Goal: Communication & Community: Share content

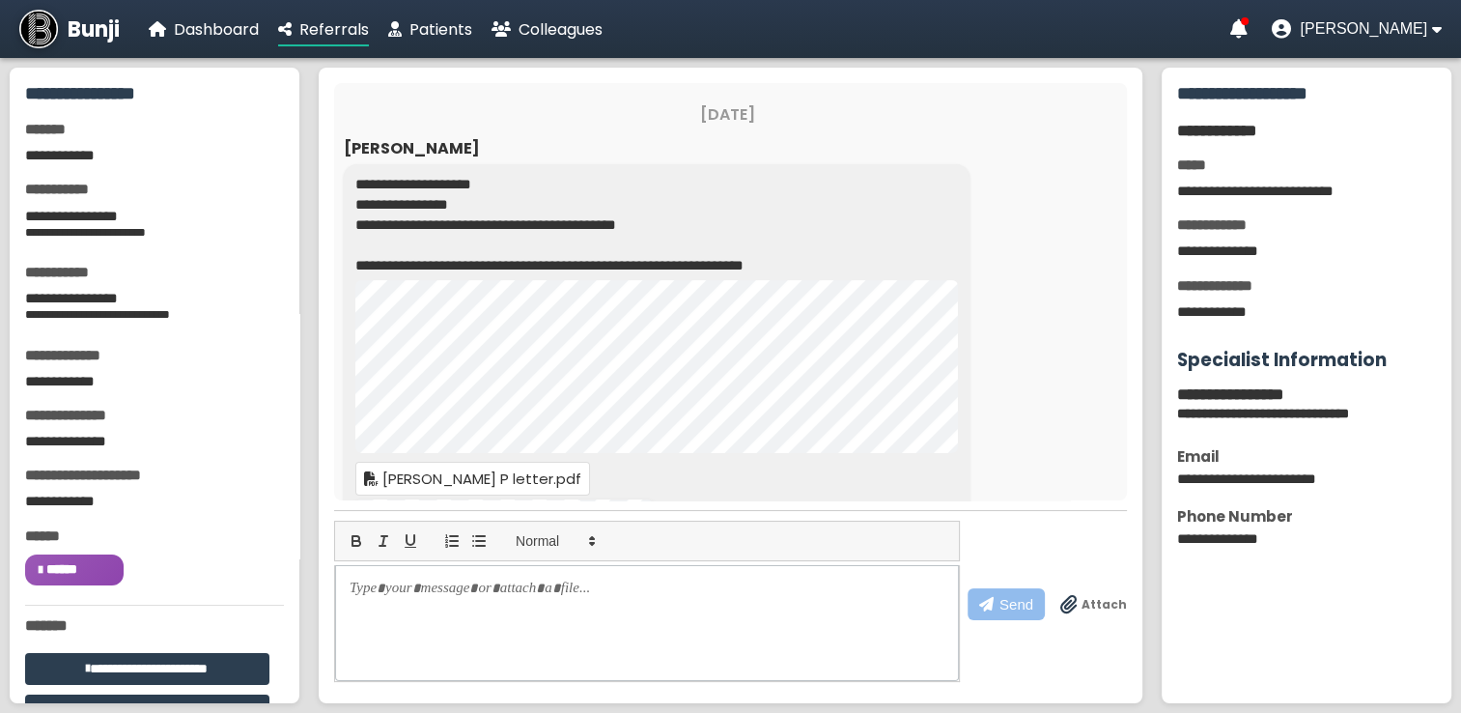
scroll to position [196, 0]
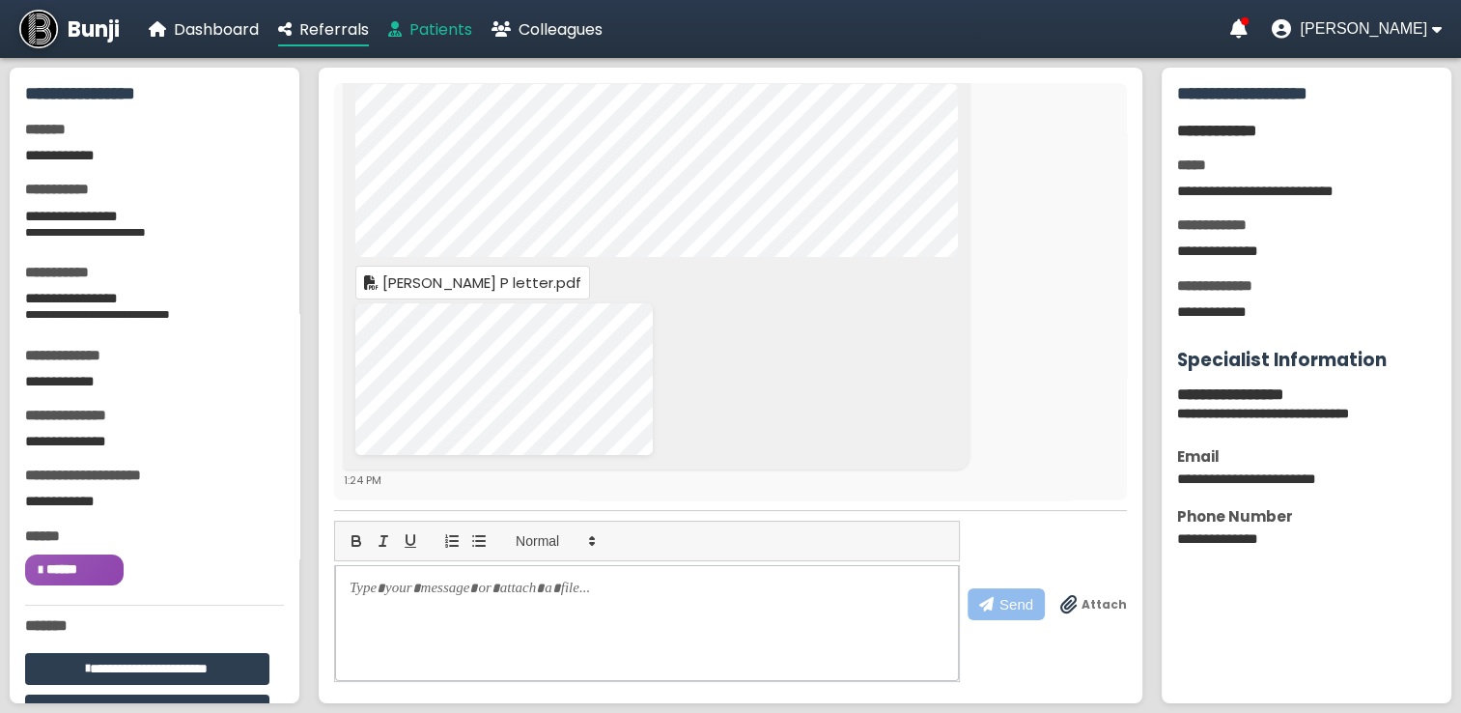
click at [448, 27] on span "Patients" at bounding box center [440, 29] width 63 height 22
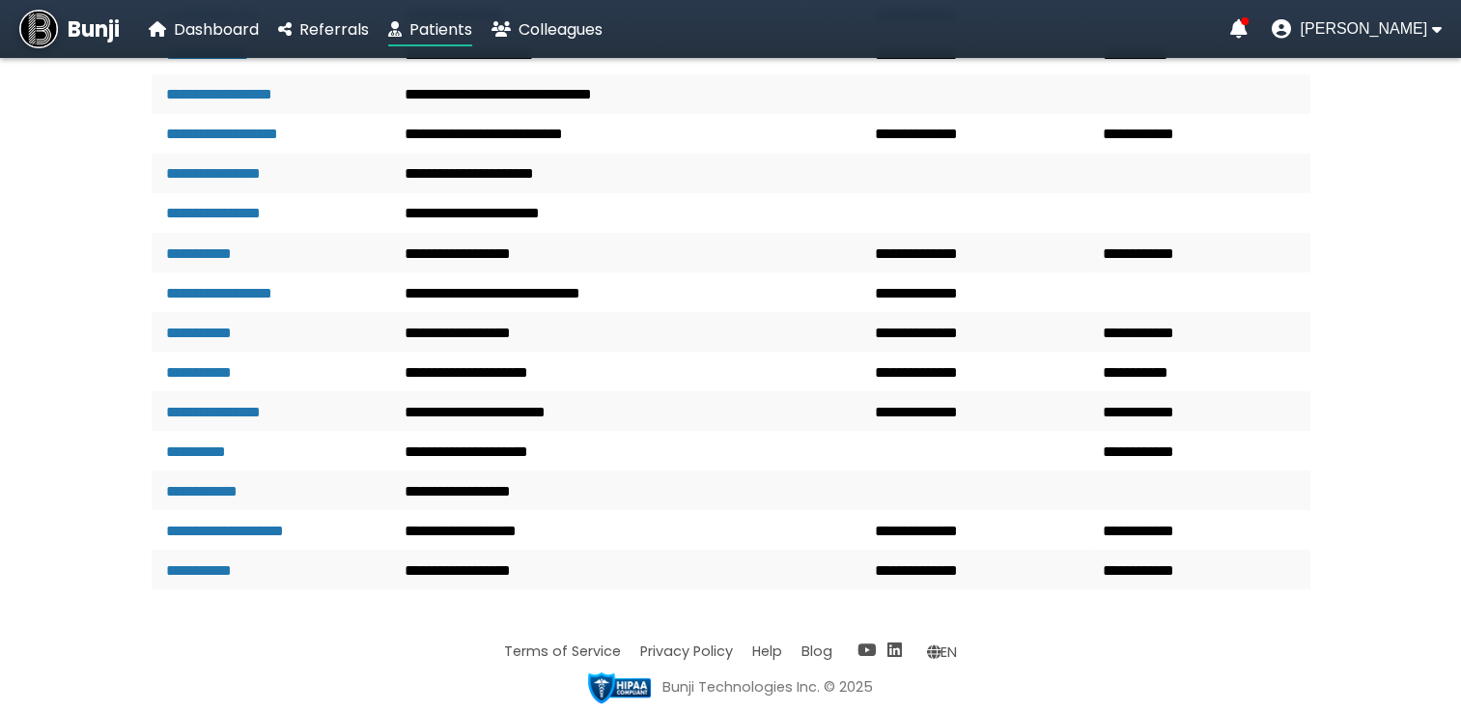
scroll to position [4008, 0]
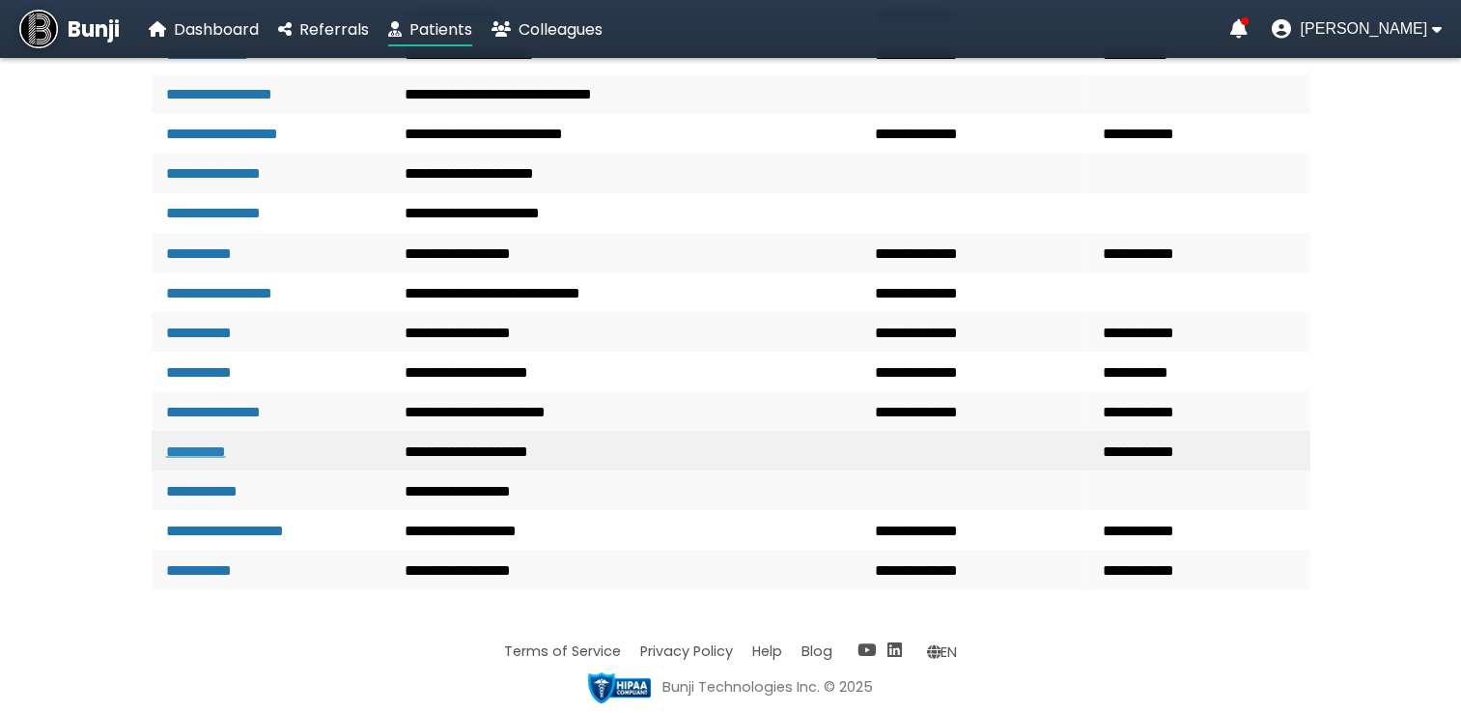
click at [226, 458] on link "**********" at bounding box center [196, 450] width 60 height 14
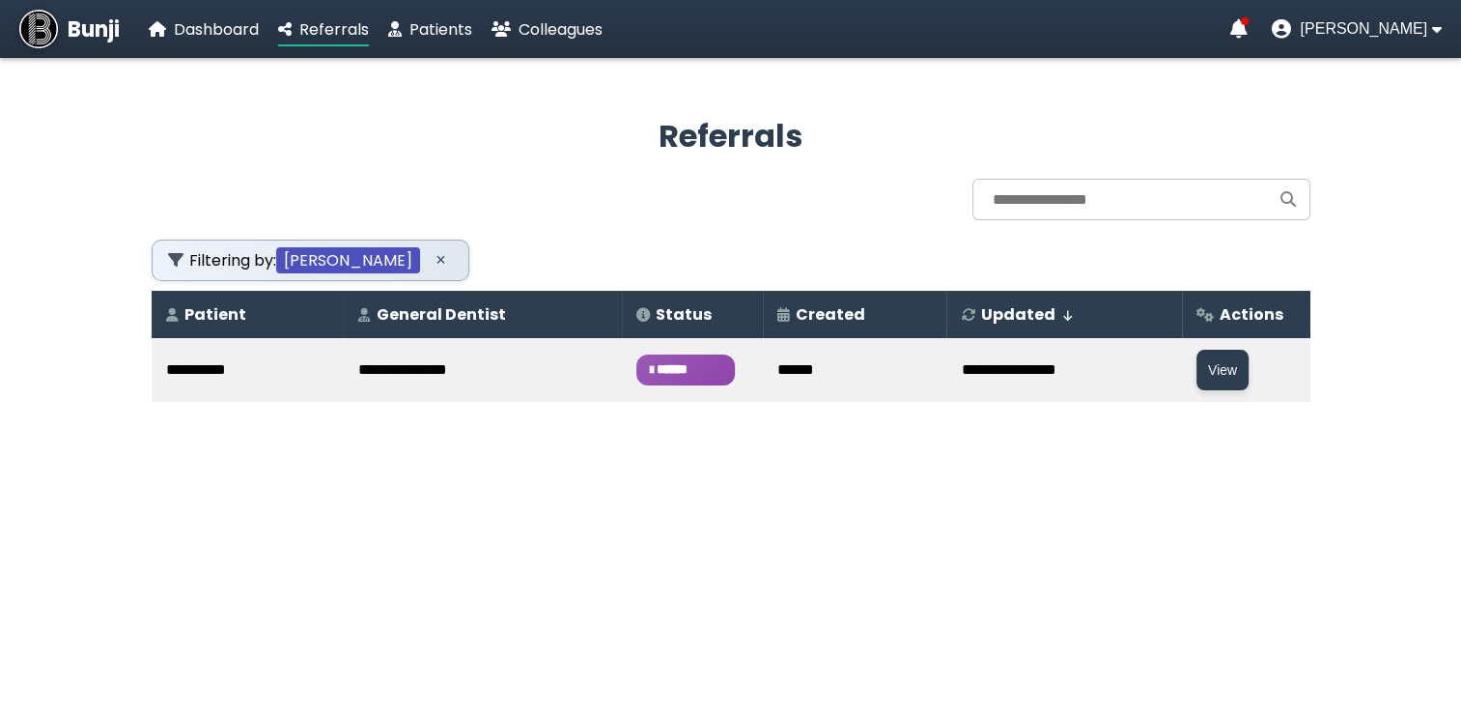
click at [636, 361] on span "******" at bounding box center [685, 369] width 99 height 31
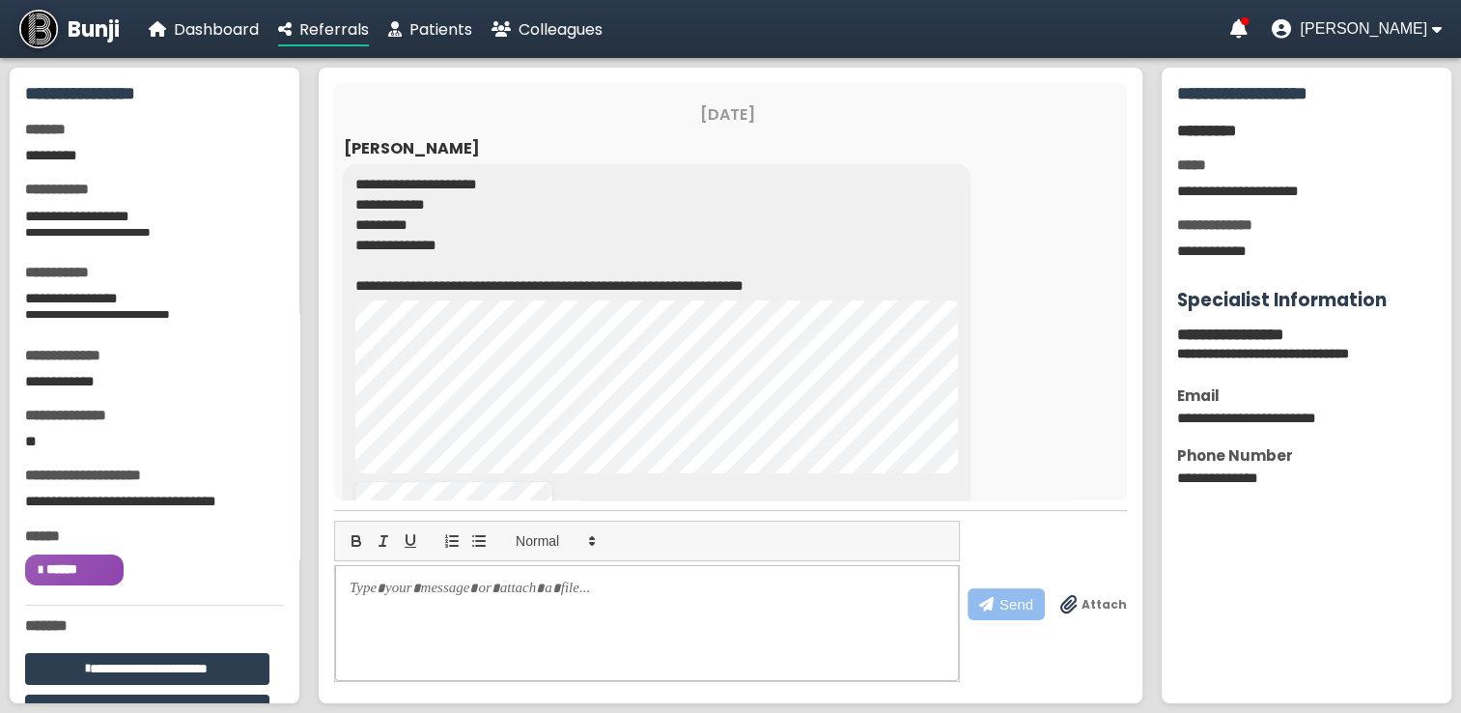
scroll to position [275, 0]
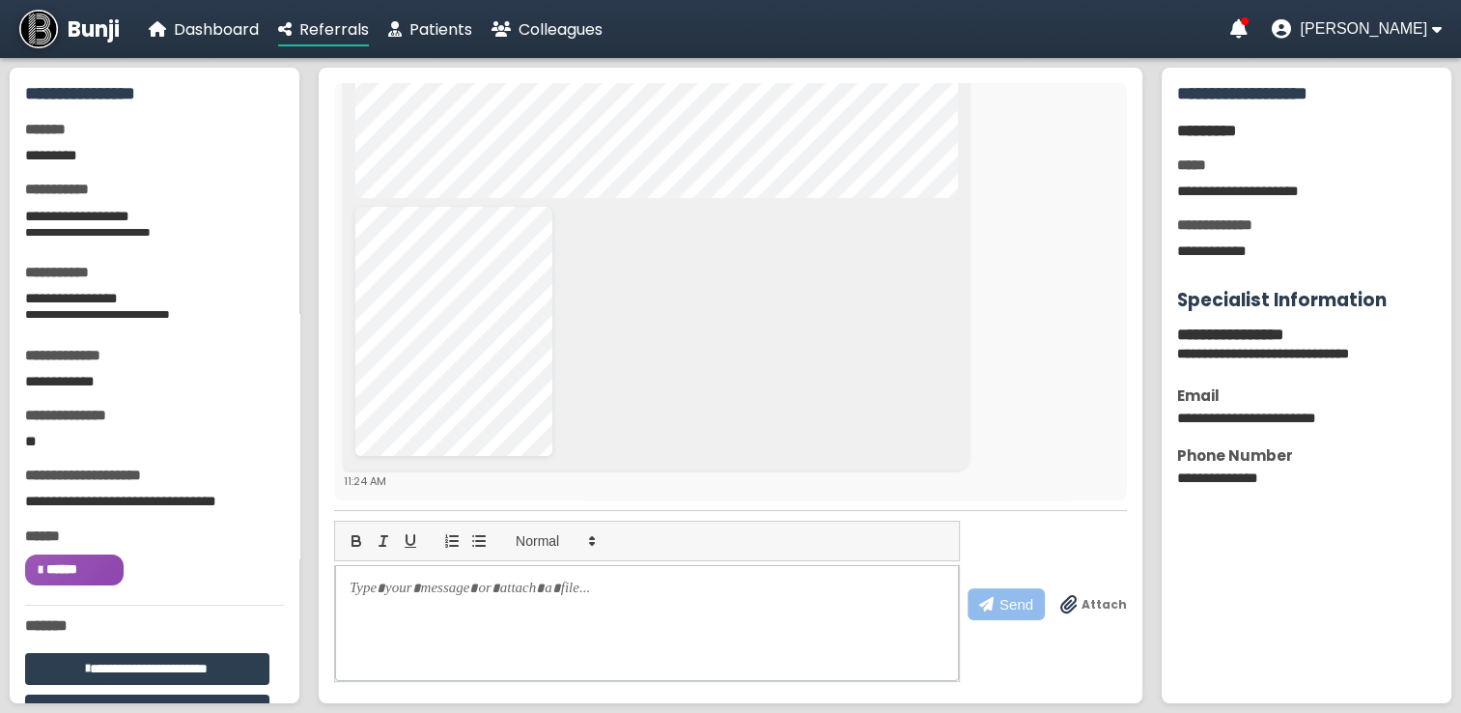
click at [1097, 595] on label "Attach" at bounding box center [1093, 604] width 67 height 19
click at [0, 0] on input "Attach" at bounding box center [0, 0] width 0 height 0
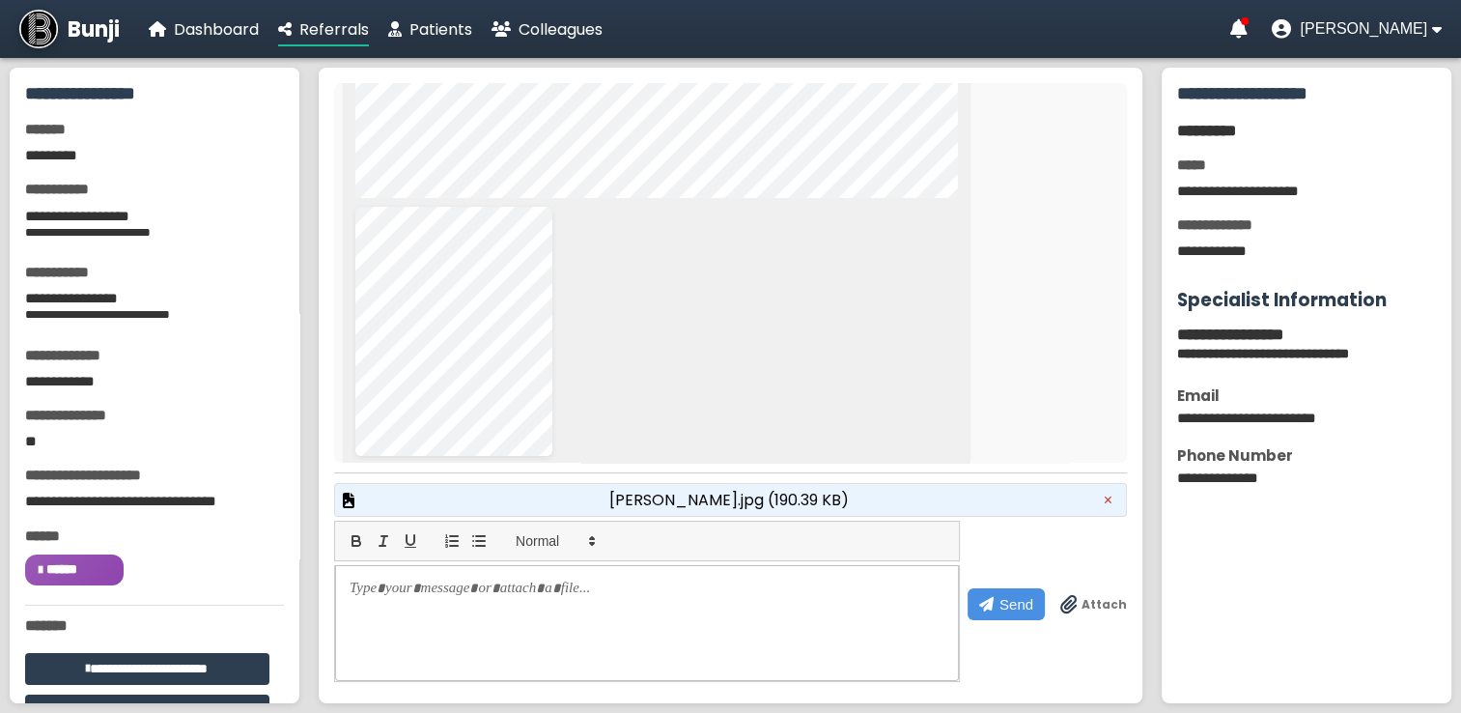
click at [892, 497] on div "[PERSON_NAME].jpg (190.39 KB) ×" at bounding box center [730, 500] width 793 height 34
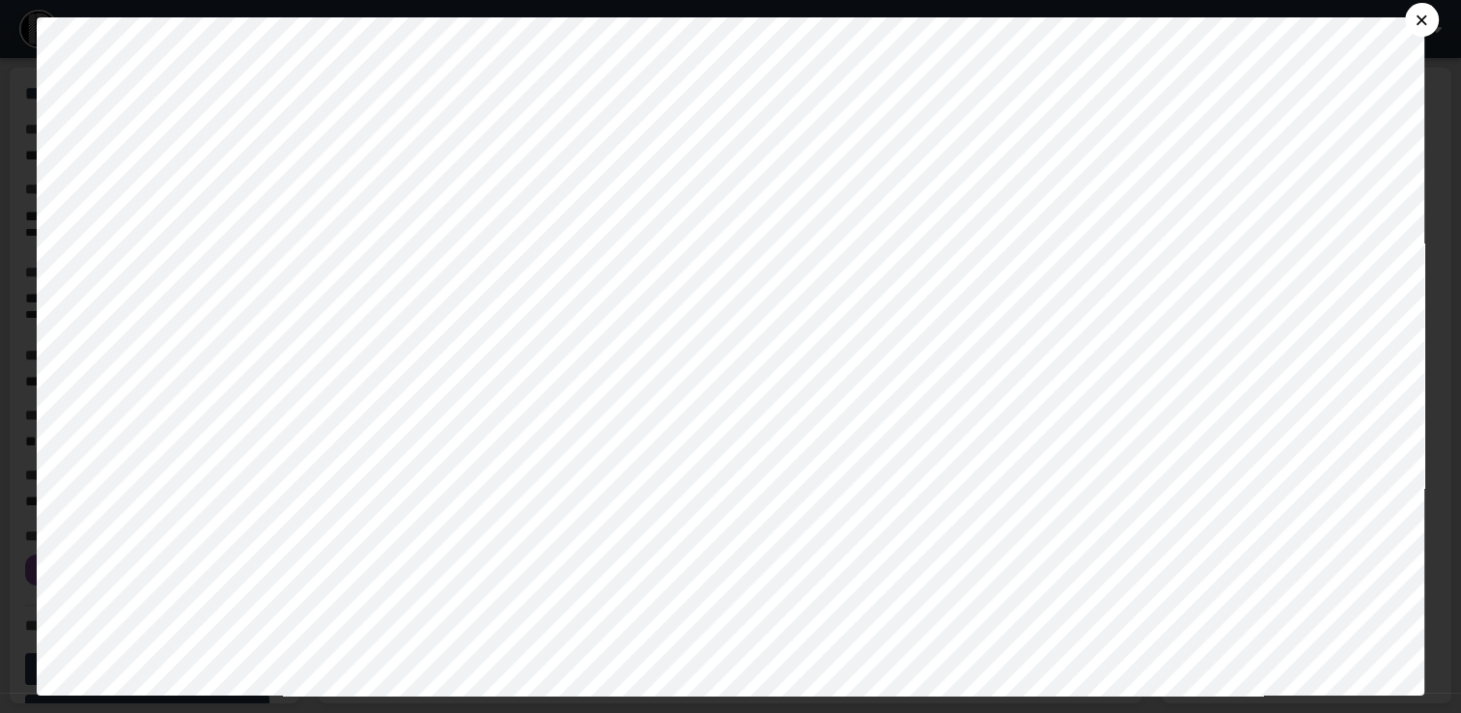
scroll to position [0, 0]
click at [1429, 17] on button "×" at bounding box center [1422, 20] width 34 height 34
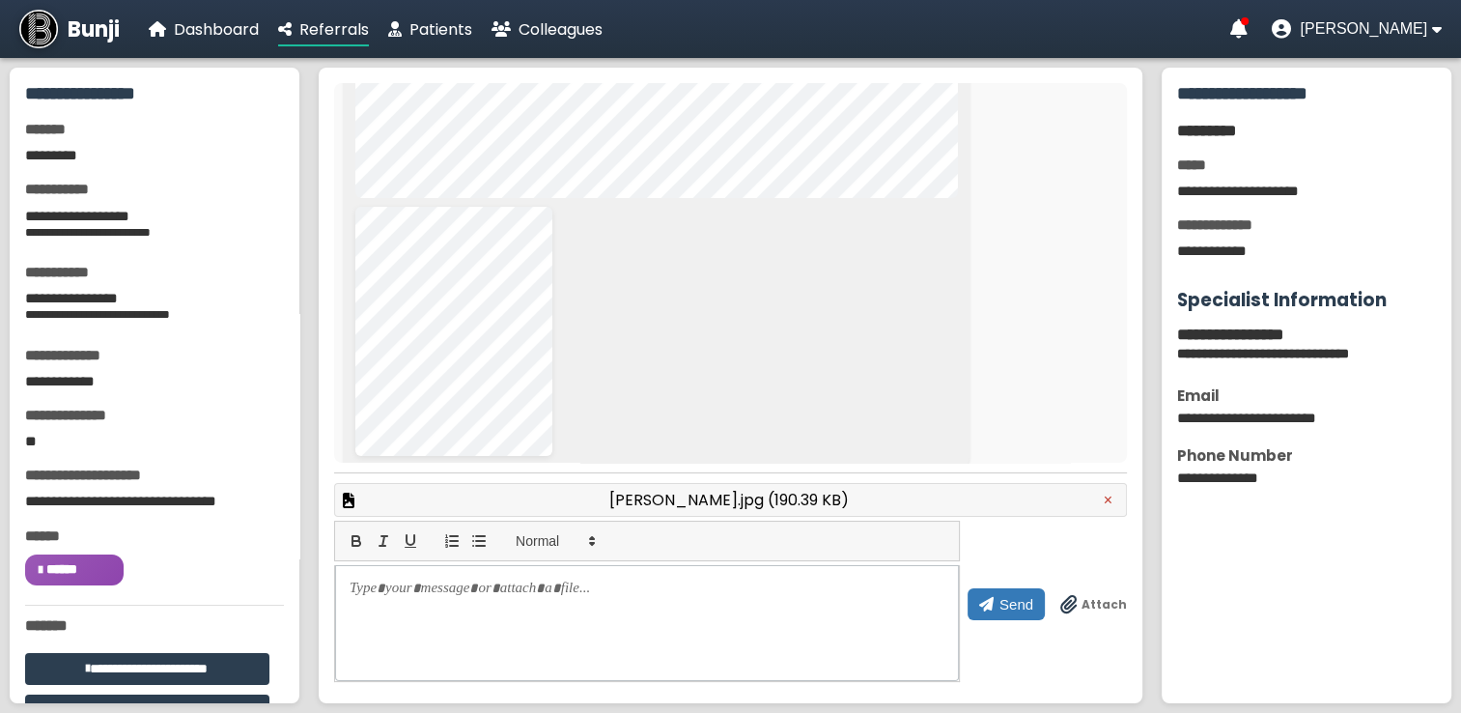
click at [1024, 597] on span "Send" at bounding box center [1017, 604] width 34 height 16
